Goal: Information Seeking & Learning: Check status

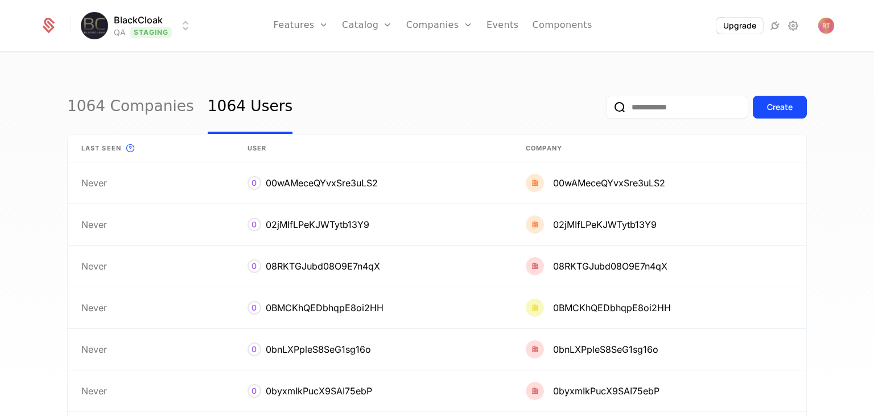
click at [153, 34] on html "BlackCloak QA Staging Features Features Flags Catalog Plans Add Ons Credits Con…" at bounding box center [437, 208] width 874 height 416
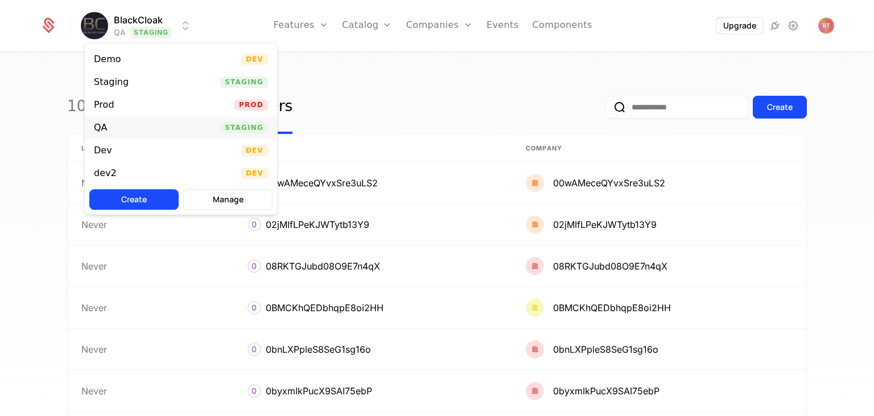
click at [145, 128] on div "QA Staging" at bounding box center [181, 127] width 192 height 23
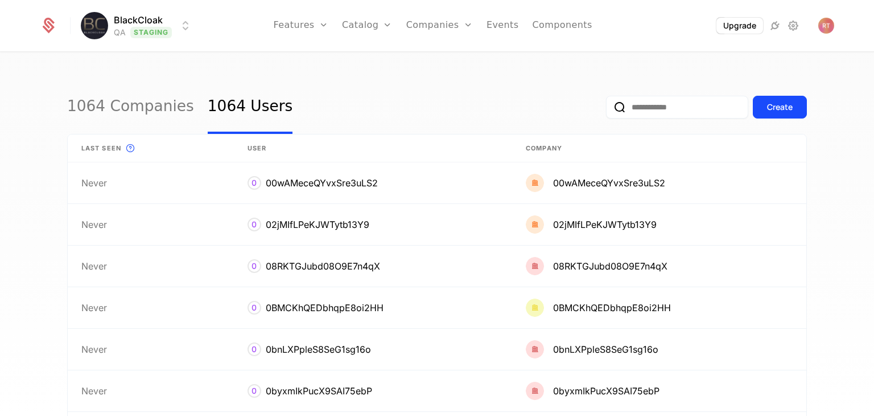
click at [143, 30] on html "BlackCloak QA Staging Features Features Flags Catalog Plans Add Ons Credits Con…" at bounding box center [437, 208] width 874 height 416
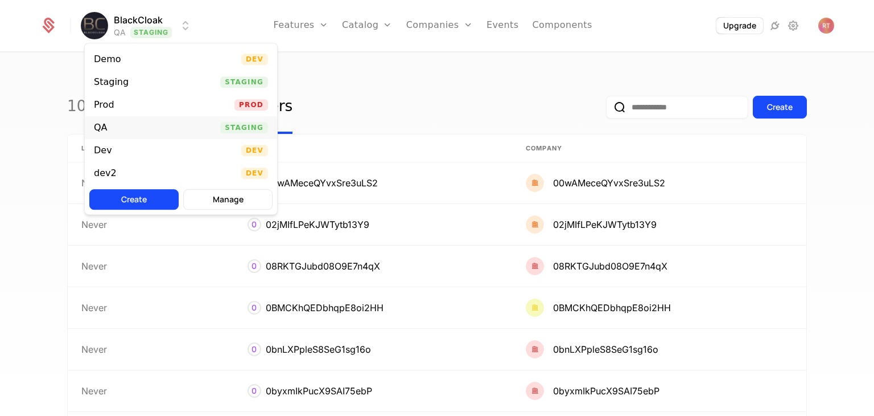
click at [103, 123] on div "QA" at bounding box center [101, 127] width 14 height 9
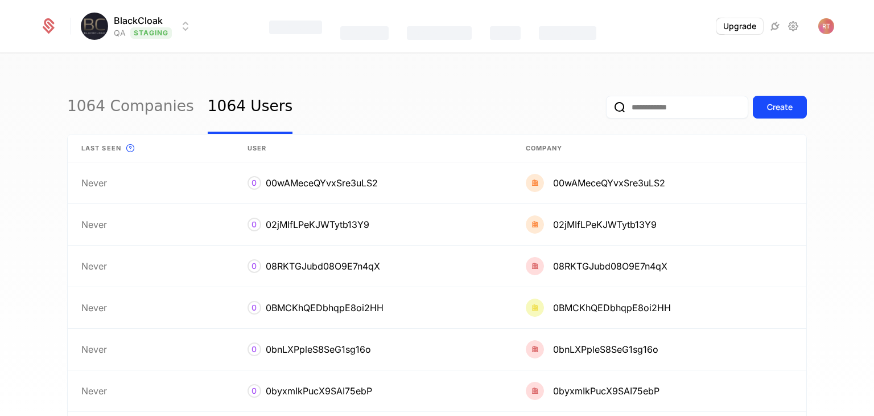
click at [655, 105] on input "email" at bounding box center [677, 107] width 142 height 23
paste input "**********"
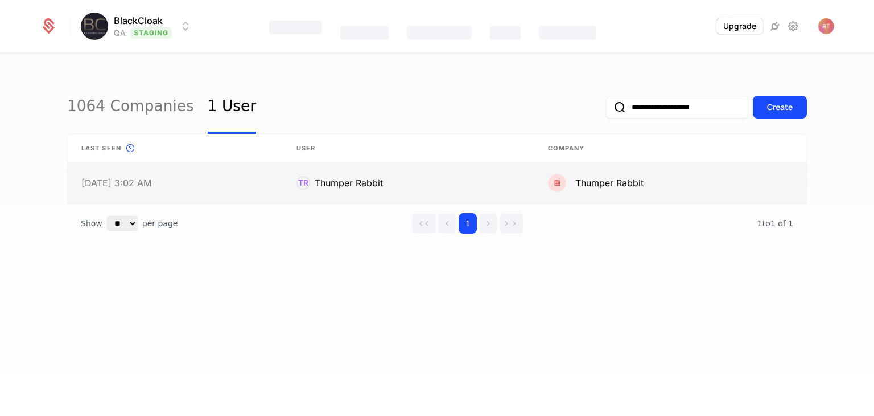
type input "**********"
click at [153, 187] on link at bounding box center [175, 182] width 215 height 41
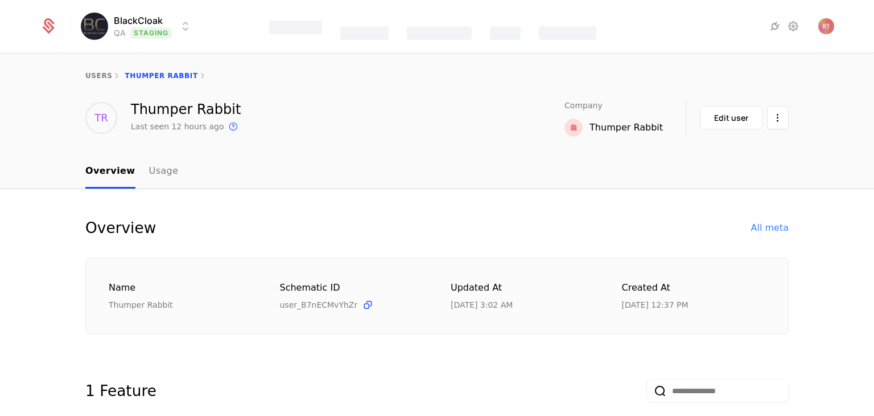
click at [18, 112] on div "TR Thumper Rabbit Last seen 12 hours ago This is the date a track or identify e…" at bounding box center [437, 117] width 874 height 38
click at [150, 175] on link "Usage" at bounding box center [164, 172] width 30 height 34
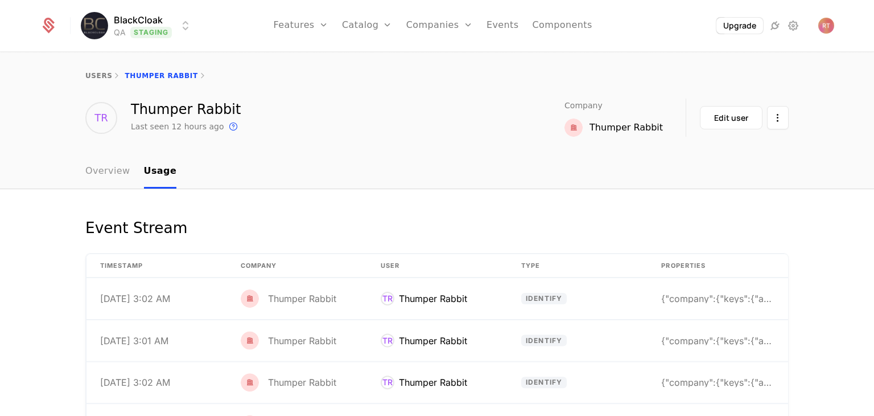
click at [117, 175] on link "Overview" at bounding box center [107, 172] width 45 height 34
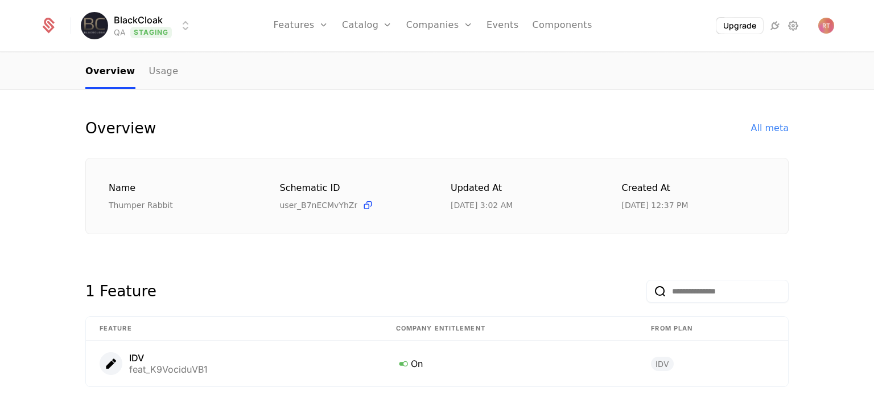
scroll to position [114, 0]
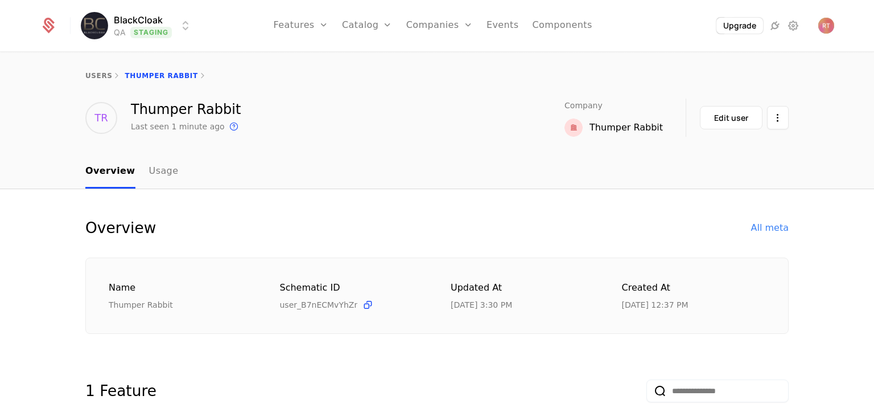
drag, startPoint x: 51, startPoint y: 106, endPoint x: 231, endPoint y: 1, distance: 209.3
click at [51, 106] on div "TR Thumper Rabbit Last seen 1 minute ago This is the date a track or identify e…" at bounding box center [437, 117] width 874 height 38
